Goal: Find specific page/section: Find specific page/section

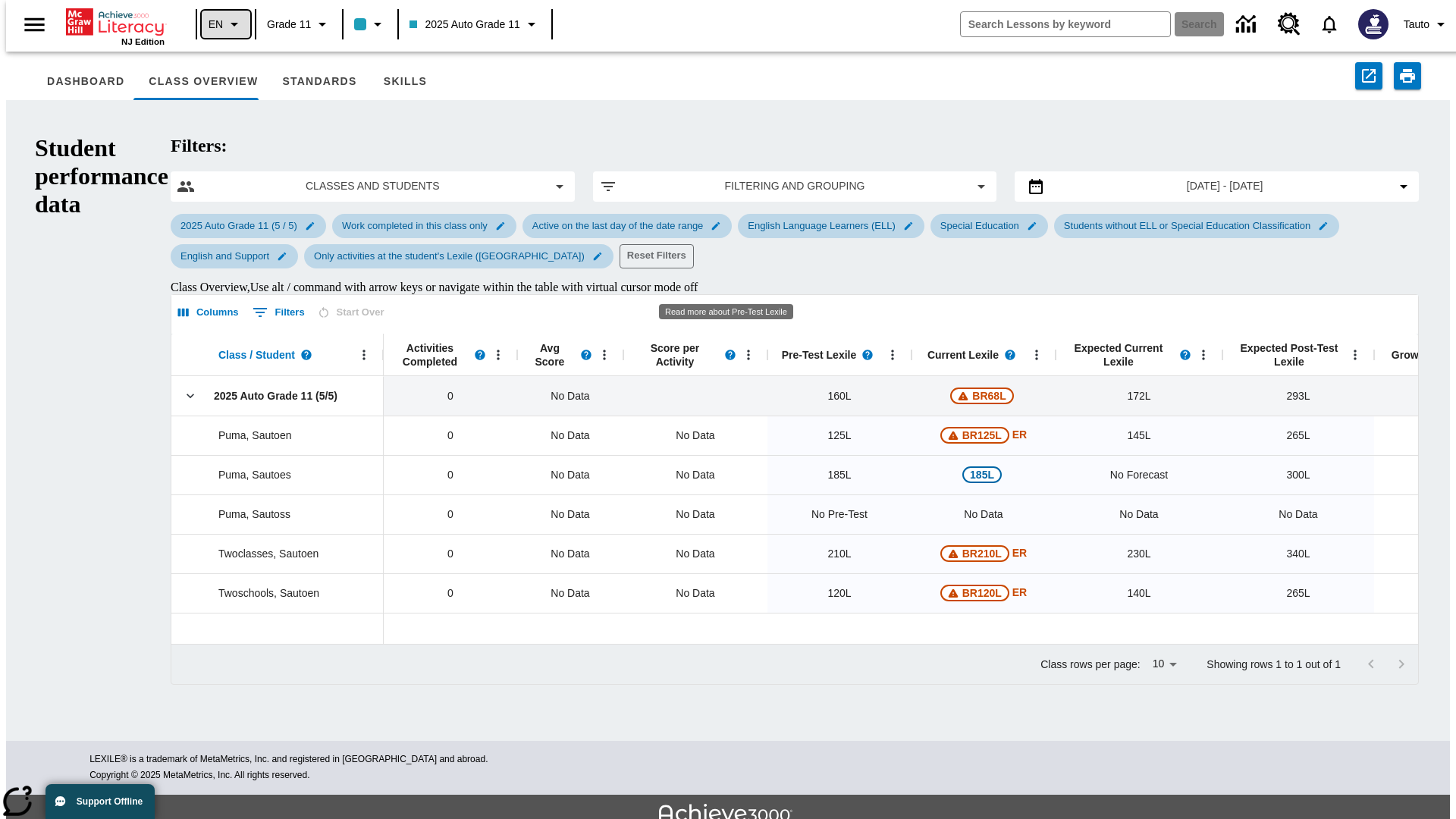
click at [225, 25] on icon "Language: EN, Select a language" at bounding box center [234, 24] width 18 height 18
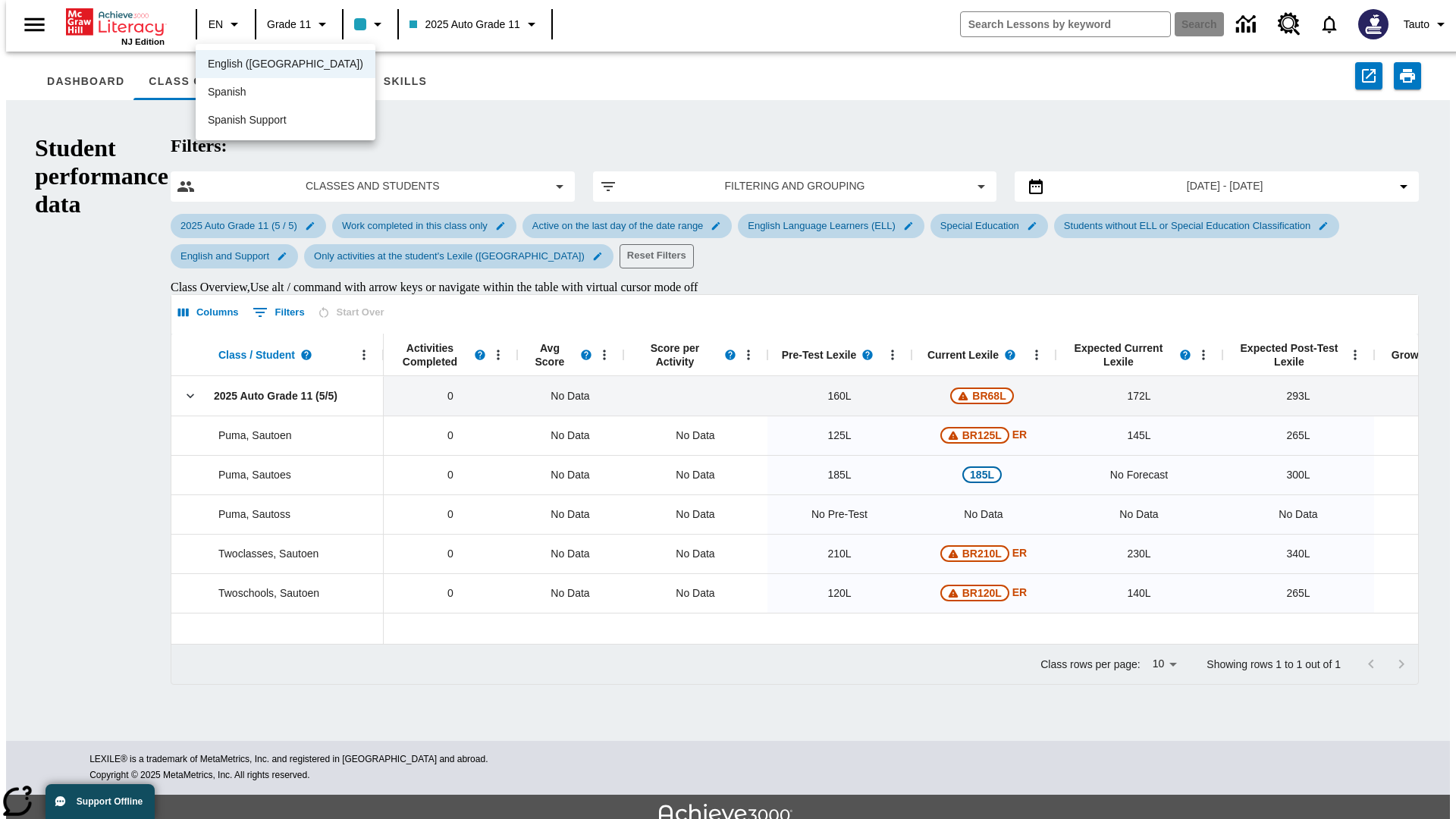
click at [253, 65] on span "English ([GEOGRAPHIC_DATA])" at bounding box center [285, 64] width 156 height 16
